Goal: Navigation & Orientation: Find specific page/section

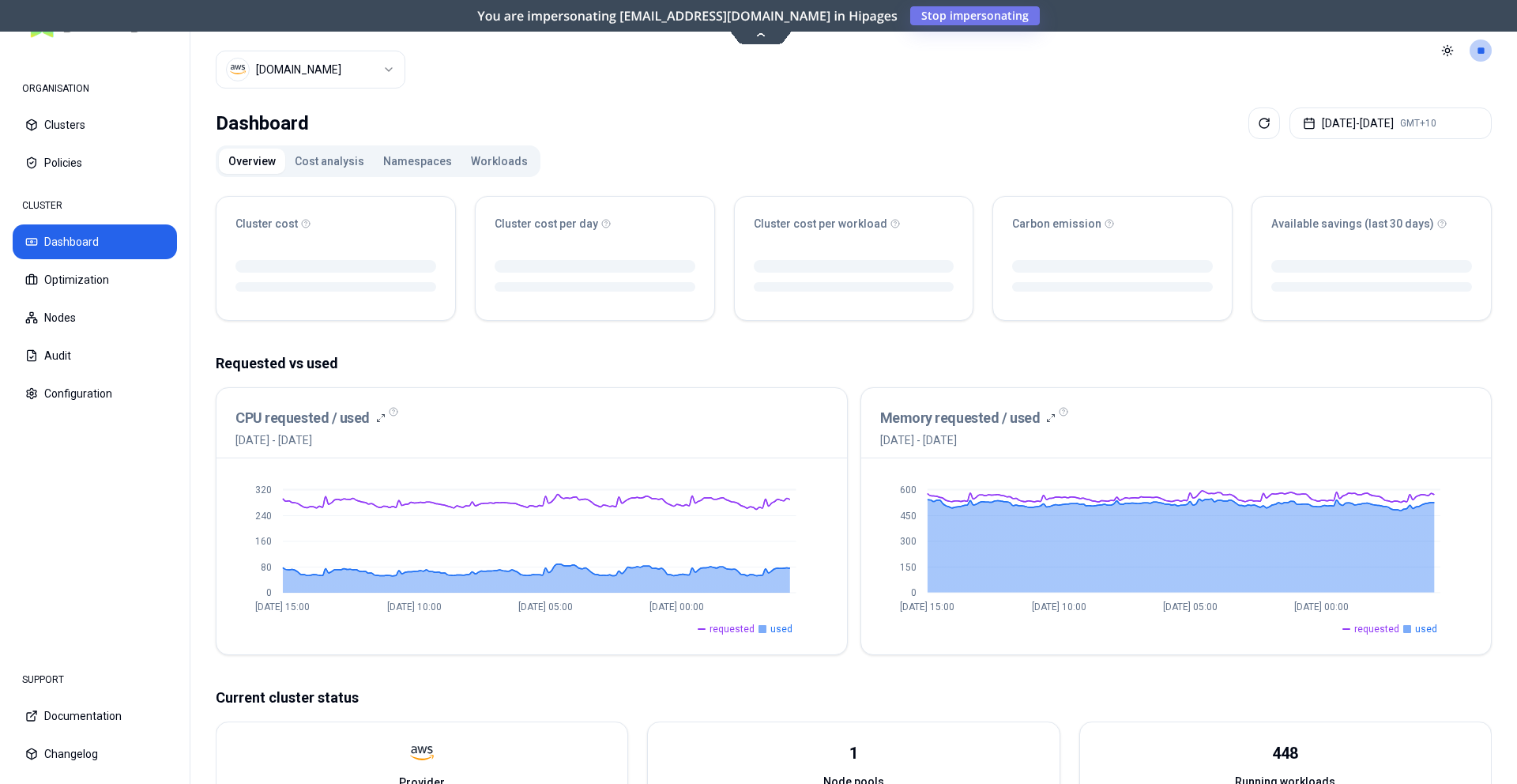
click at [427, 151] on button "Namespaces" at bounding box center [418, 162] width 88 height 26
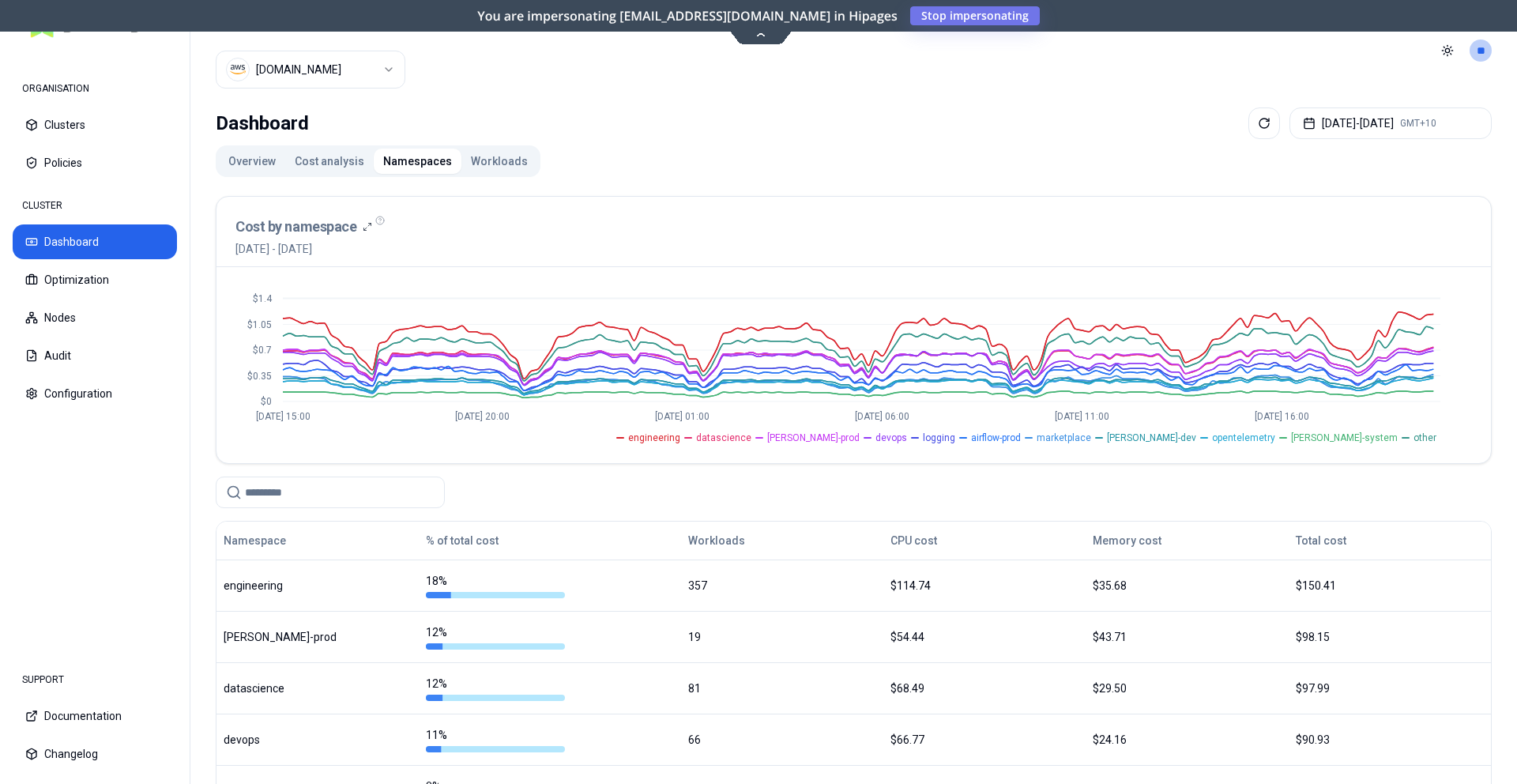
click at [358, 50] on div "Cluster [DOMAIN_NAME]" at bounding box center [310, 50] width 190 height 101
click at [358, 66] on html "ORGANISATION Clusters Policies CLUSTER Dashboard Optimization Nodes Audit Confi…" at bounding box center [758, 392] width 1517 height 784
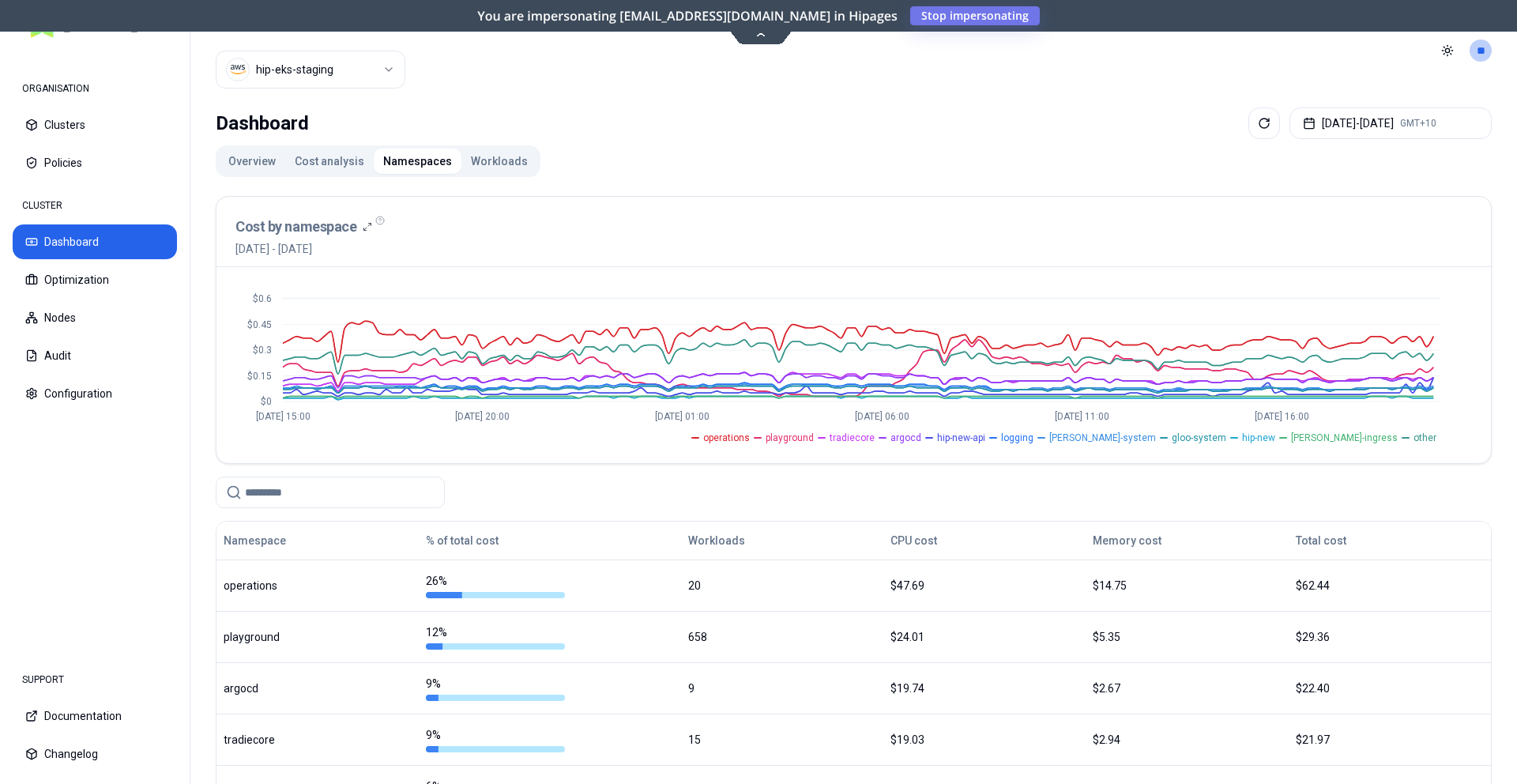
click at [480, 168] on button "Workloads" at bounding box center [499, 162] width 76 height 26
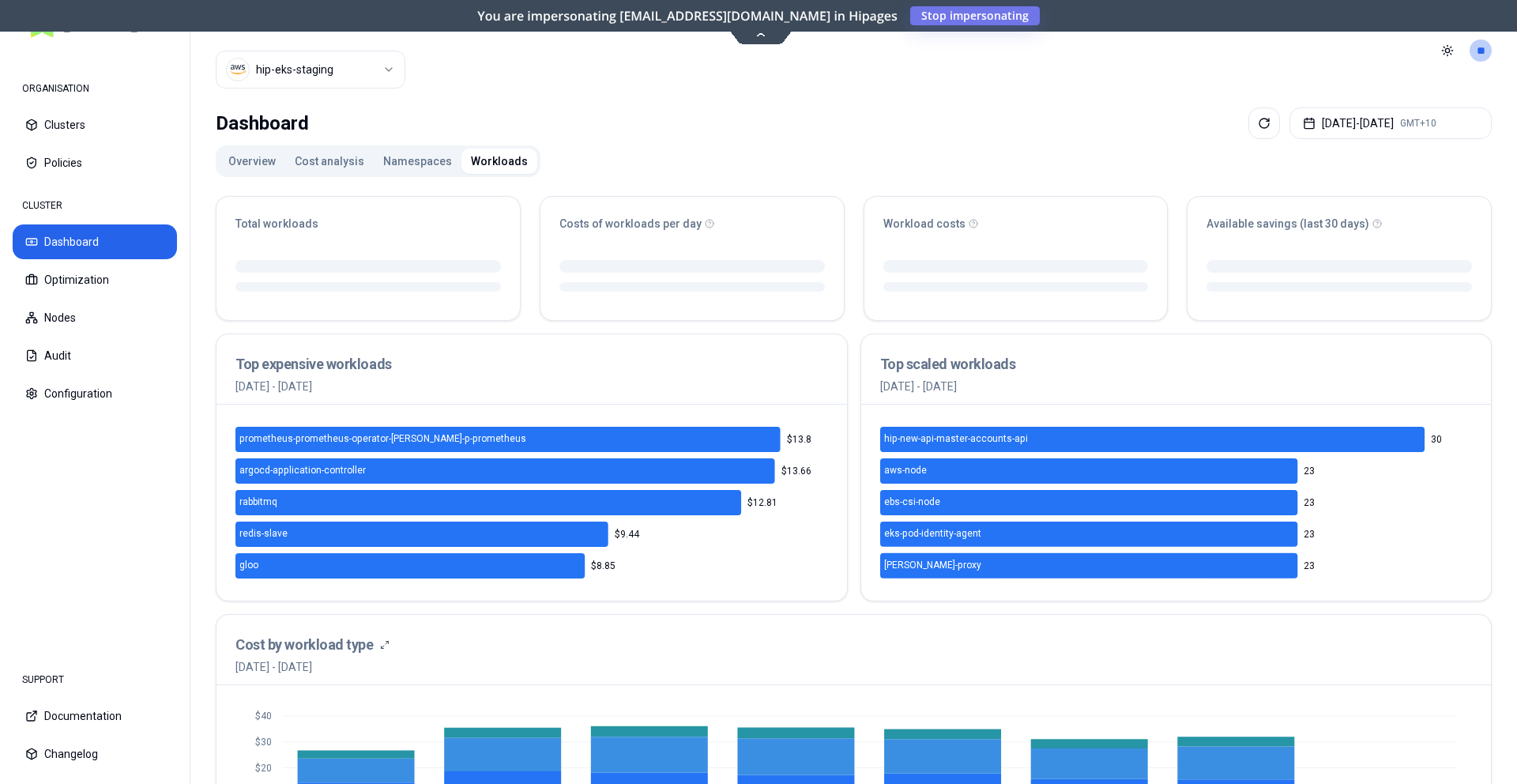
click at [437, 165] on button "Namespaces" at bounding box center [418, 162] width 88 height 26
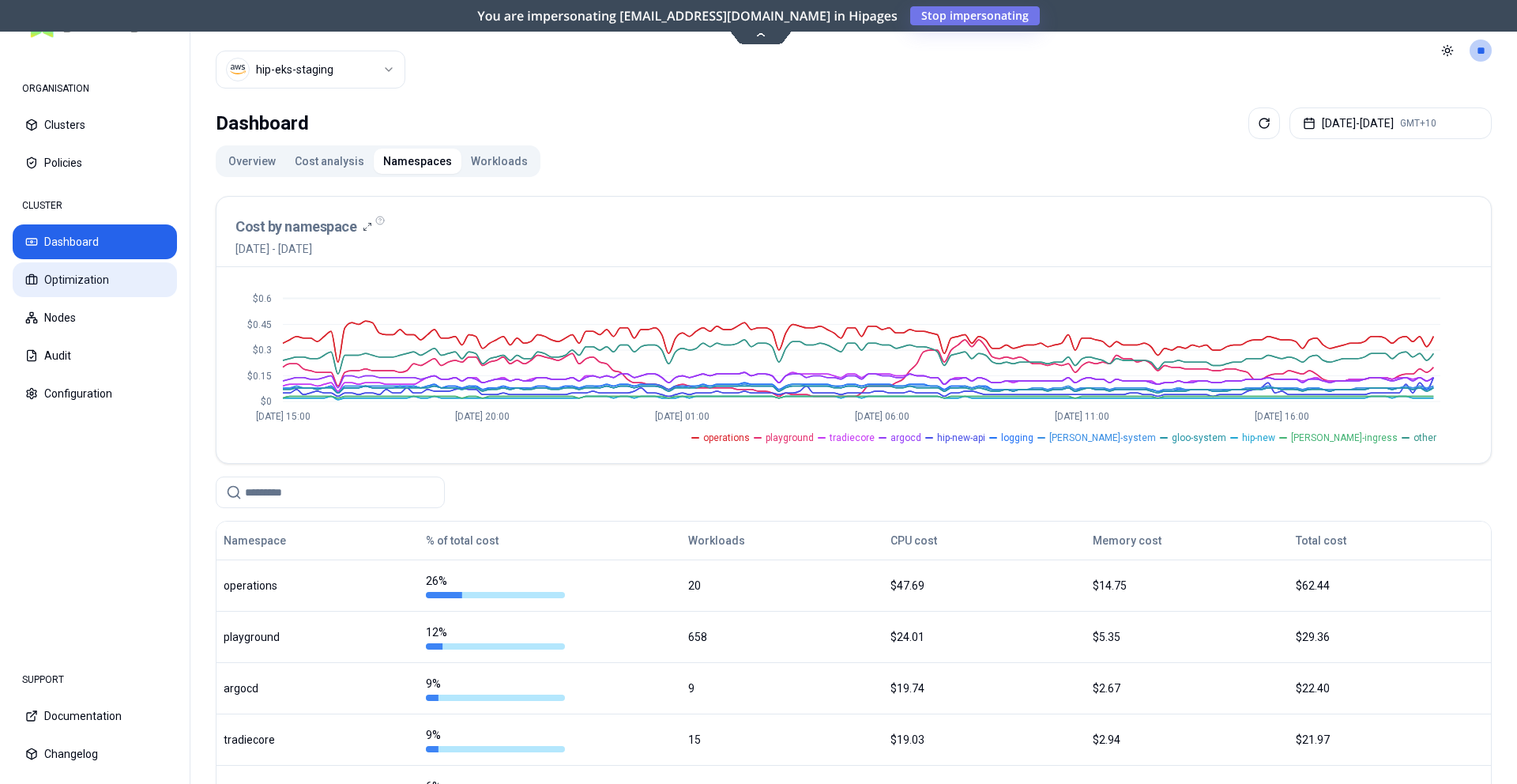
click at [78, 267] on button "Optimization" at bounding box center [95, 279] width 164 height 34
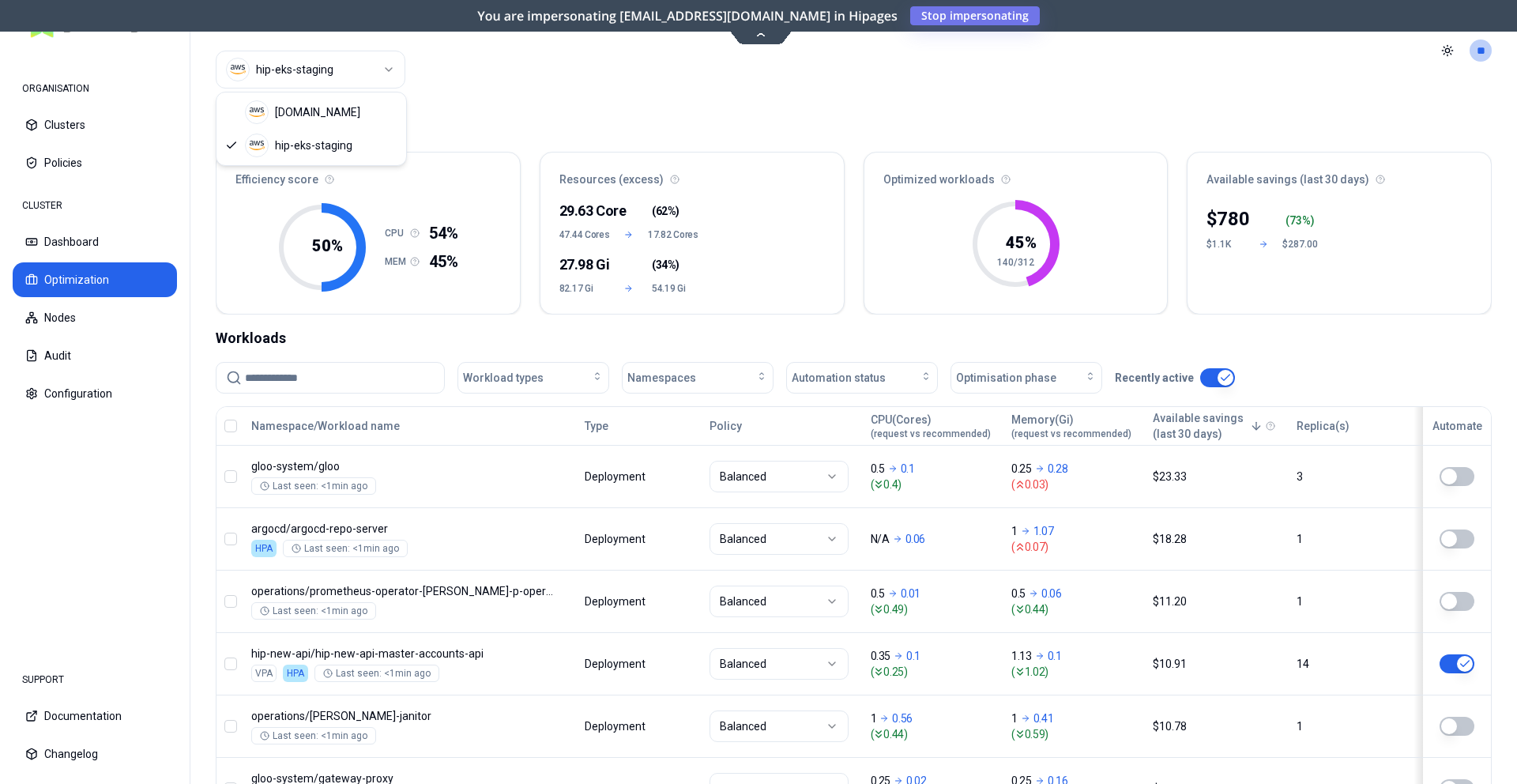
click at [308, 67] on html "ORGANISATION Clusters Policies CLUSTER Dashboard Optimization Nodes Audit Confi…" at bounding box center [758, 392] width 1517 height 784
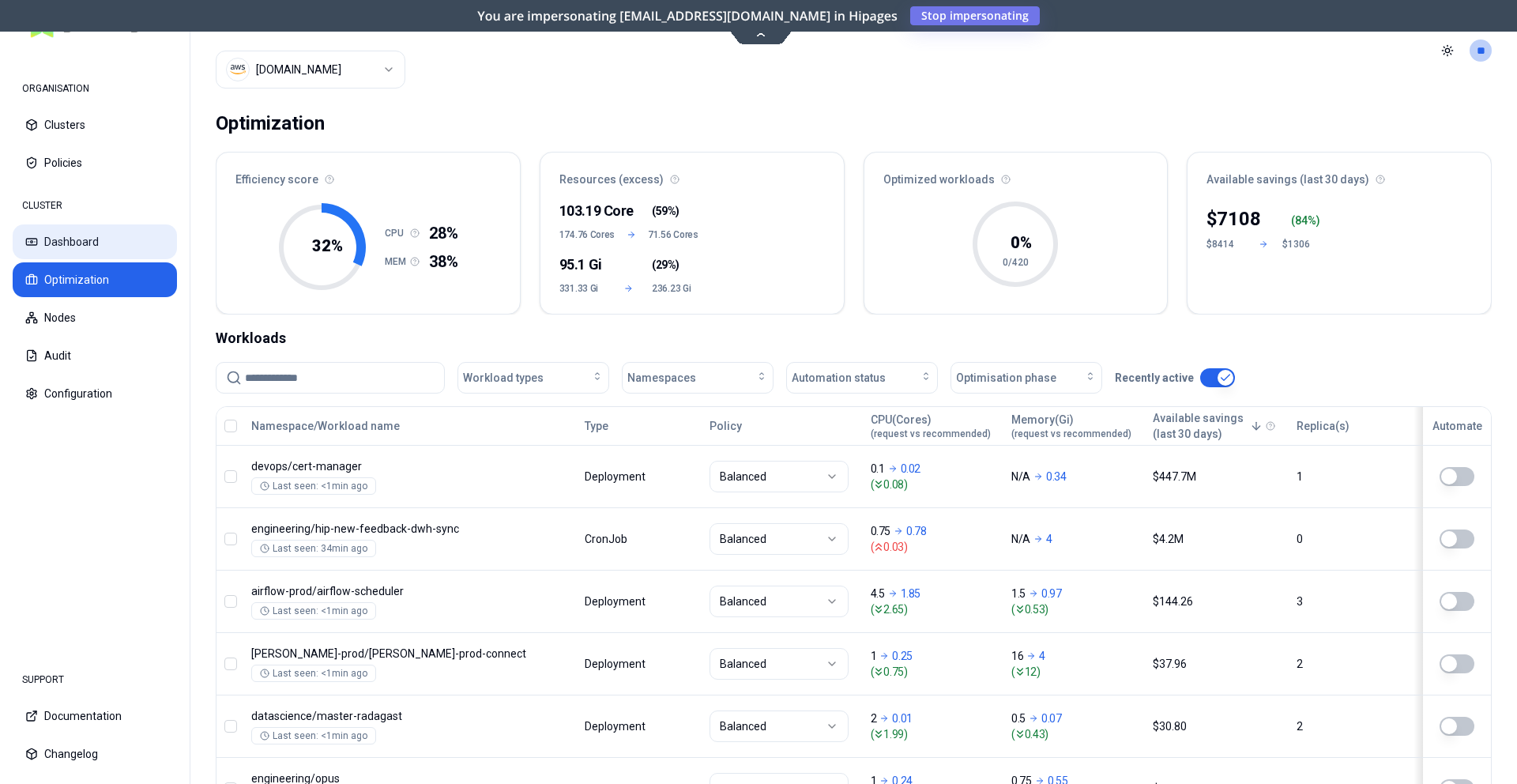
click at [74, 251] on button "Dashboard" at bounding box center [95, 241] width 164 height 34
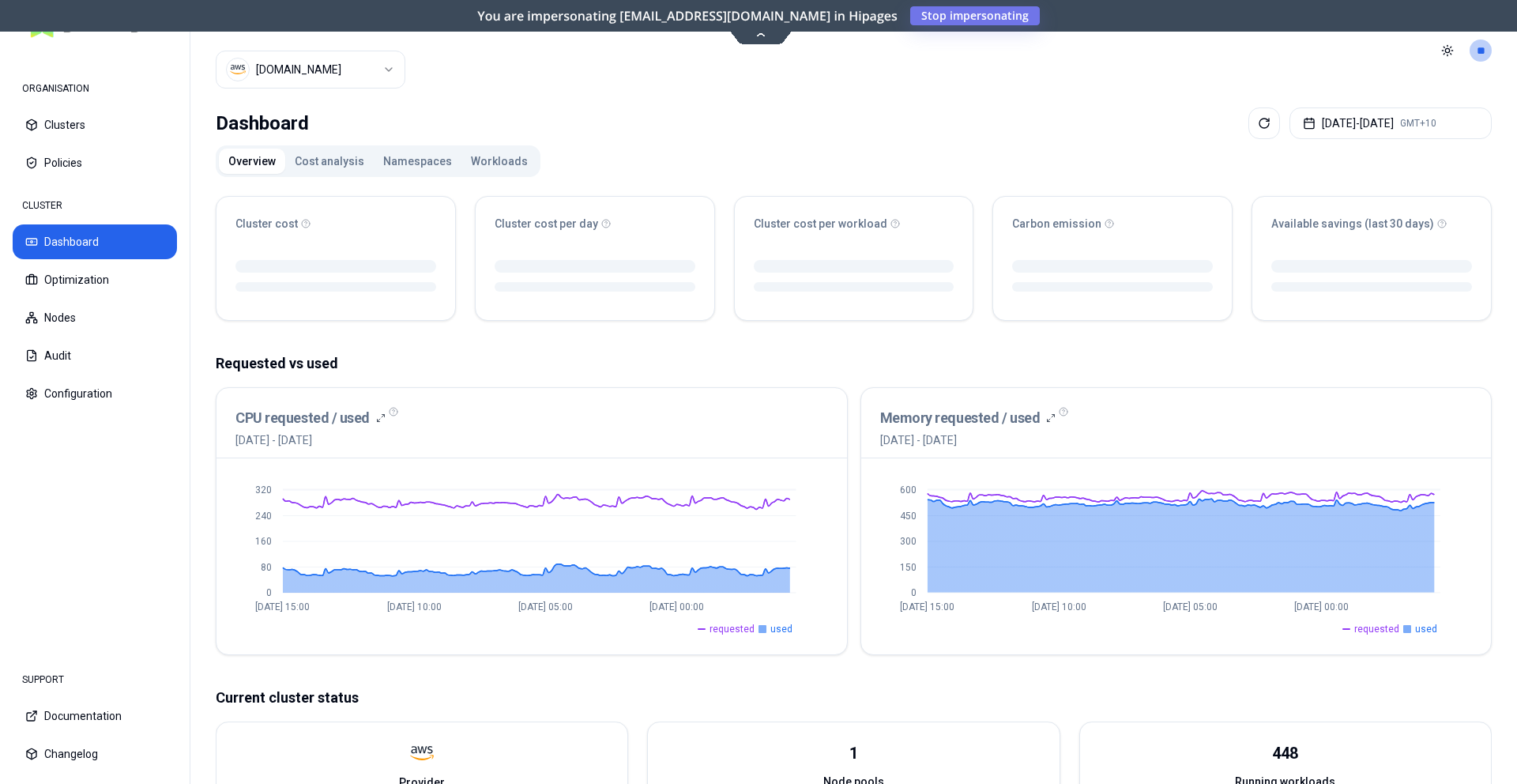
click at [425, 161] on button "Namespaces" at bounding box center [418, 162] width 88 height 26
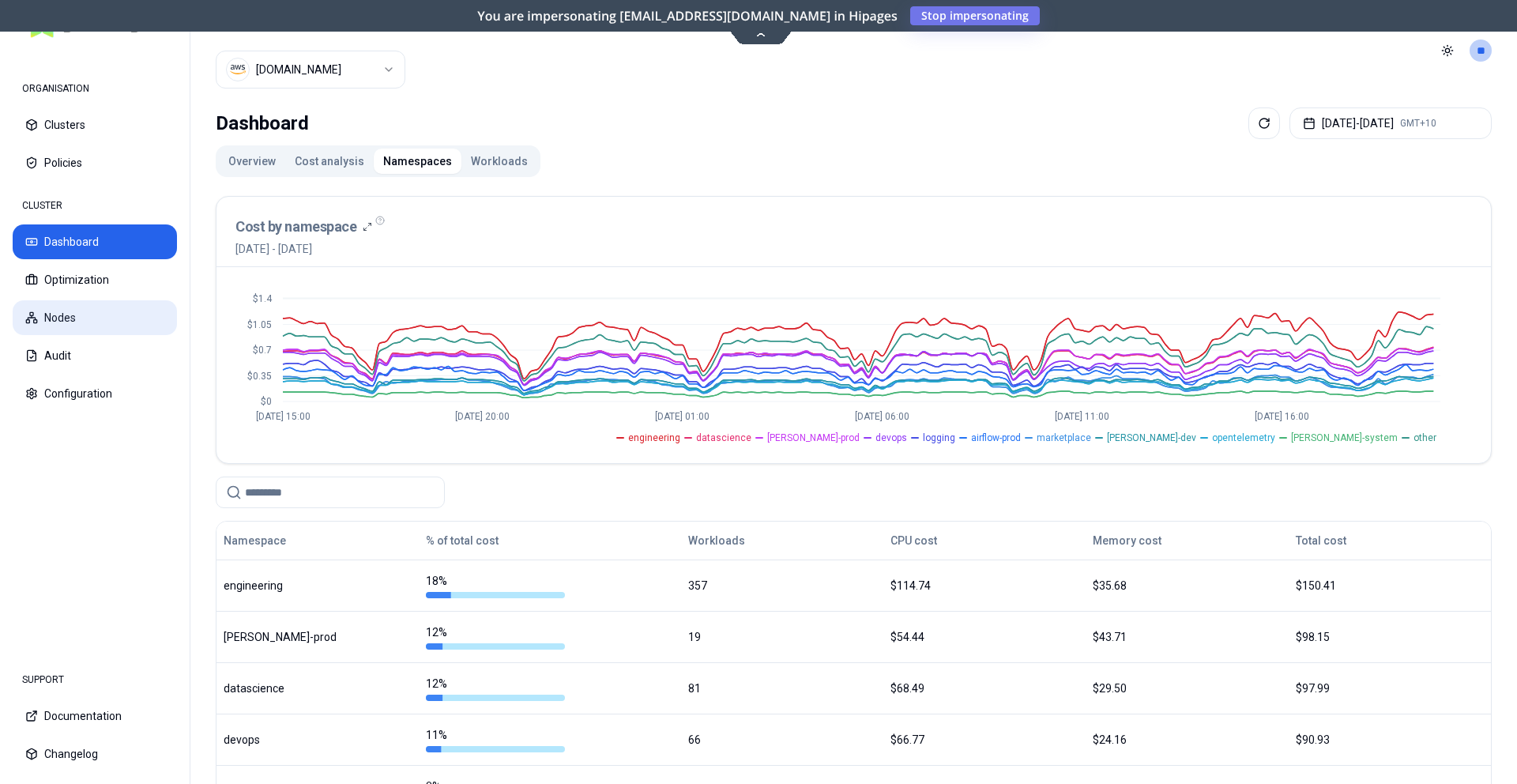
click at [95, 322] on button "Nodes" at bounding box center [95, 317] width 164 height 34
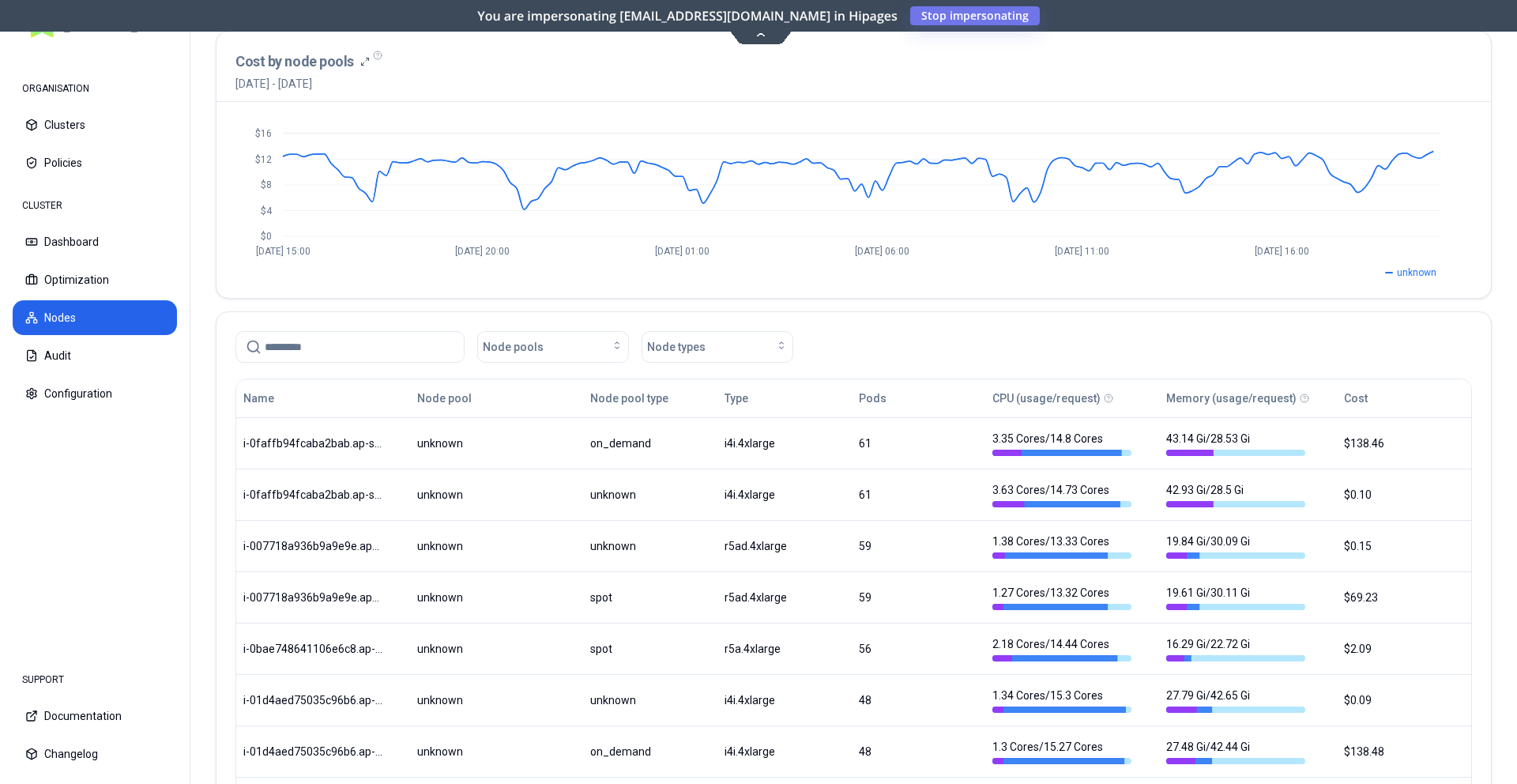
scroll to position [101, 0]
